Goal: Check status

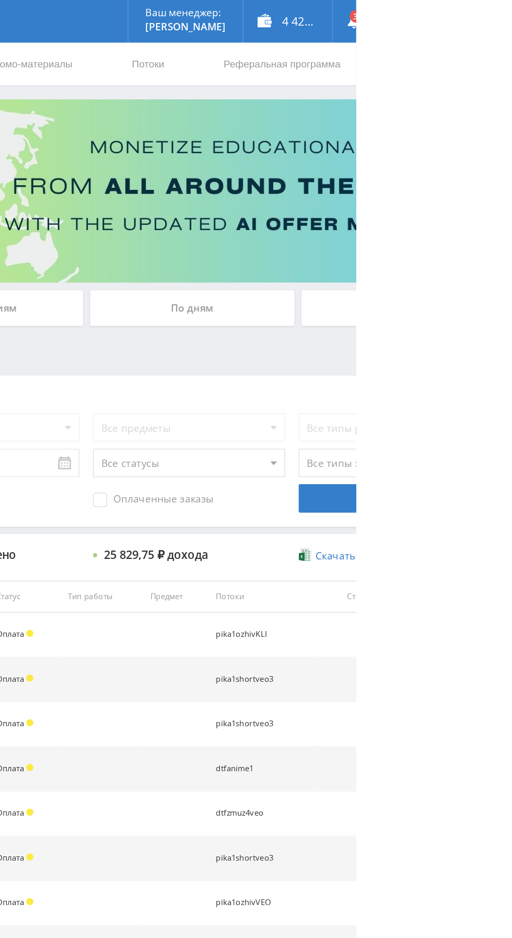
click at [379, 221] on div "По дням" at bounding box center [391, 227] width 151 height 26
click at [0, 0] on input "По дням" at bounding box center [0, 0] width 0 height 0
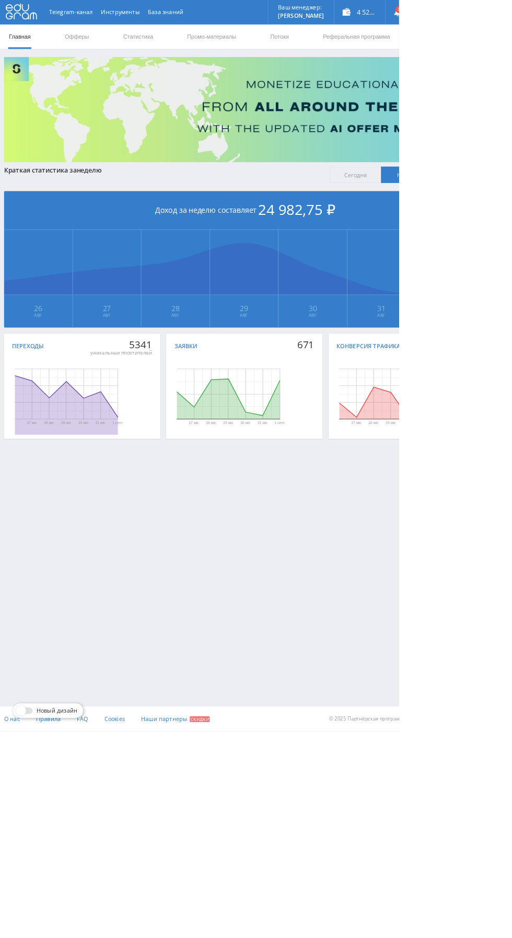
click at [169, 54] on link "Статистика" at bounding box center [177, 46] width 41 height 31
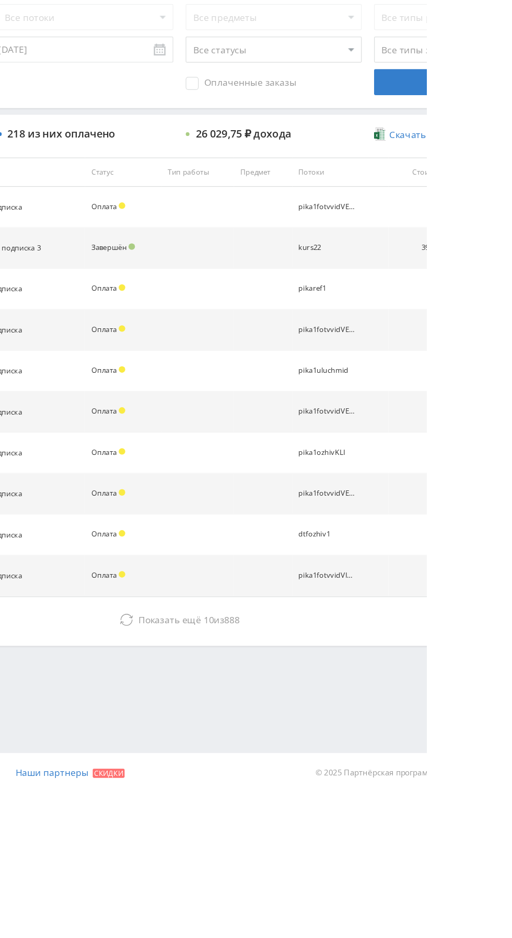
click at [274, 798] on icon at bounding box center [271, 799] width 10 height 10
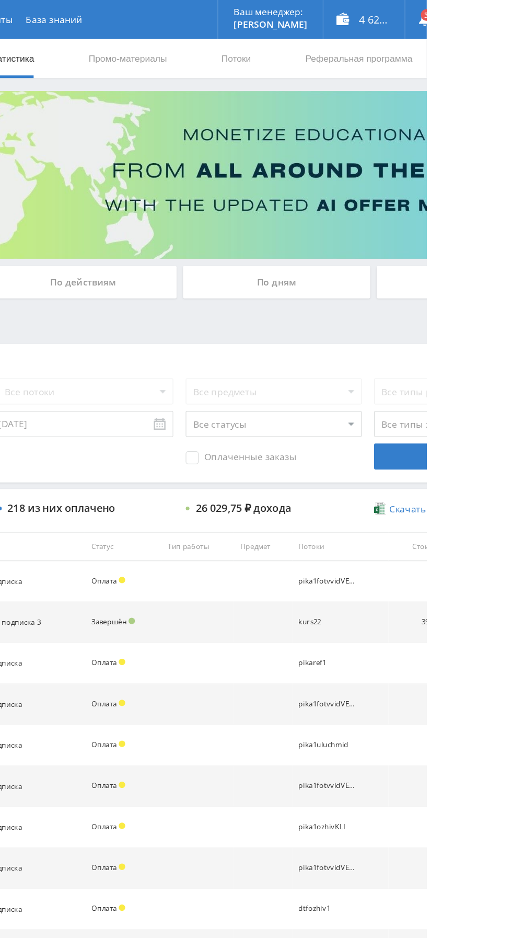
click at [363, 224] on div "По дням" at bounding box center [391, 227] width 151 height 26
click at [0, 0] on input "По дням" at bounding box center [0, 0] width 0 height 0
